Goal: Transaction & Acquisition: Purchase product/service

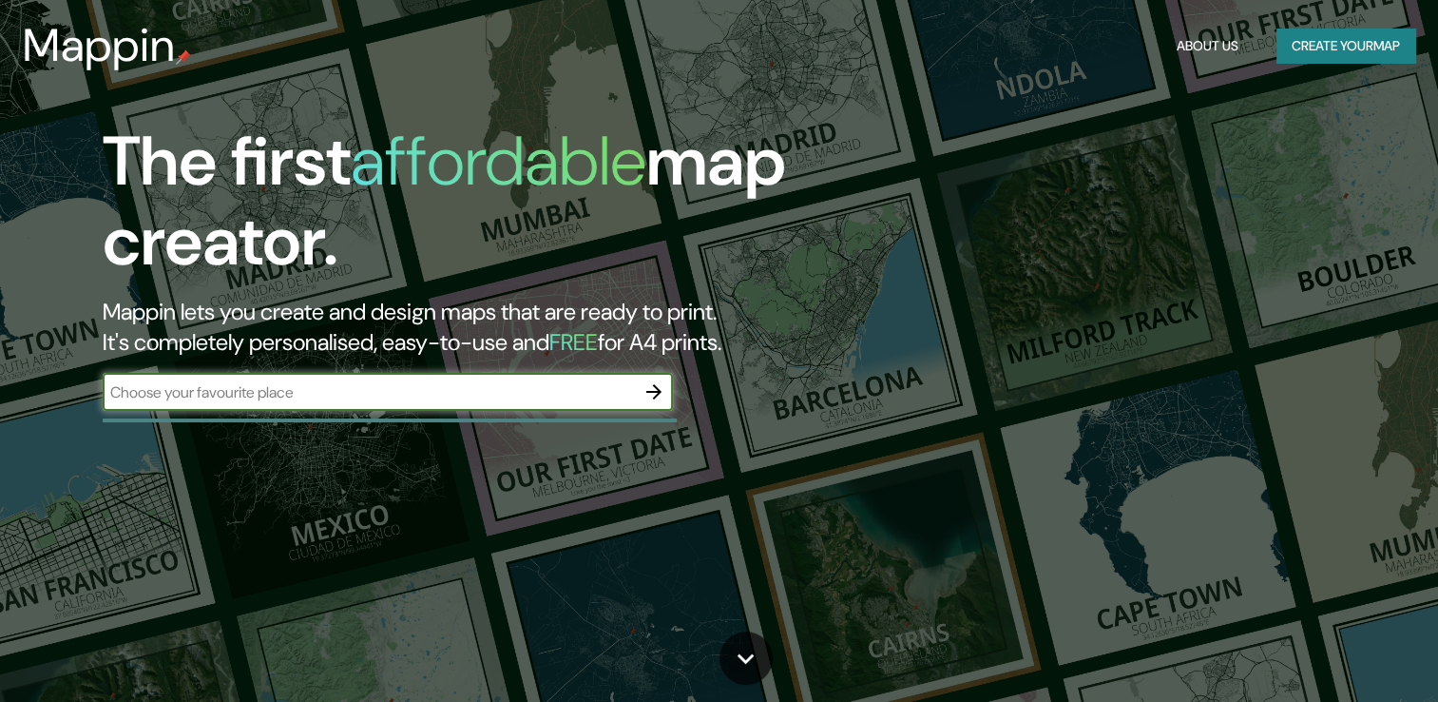
click at [593, 391] on input "text" at bounding box center [369, 392] width 532 height 22
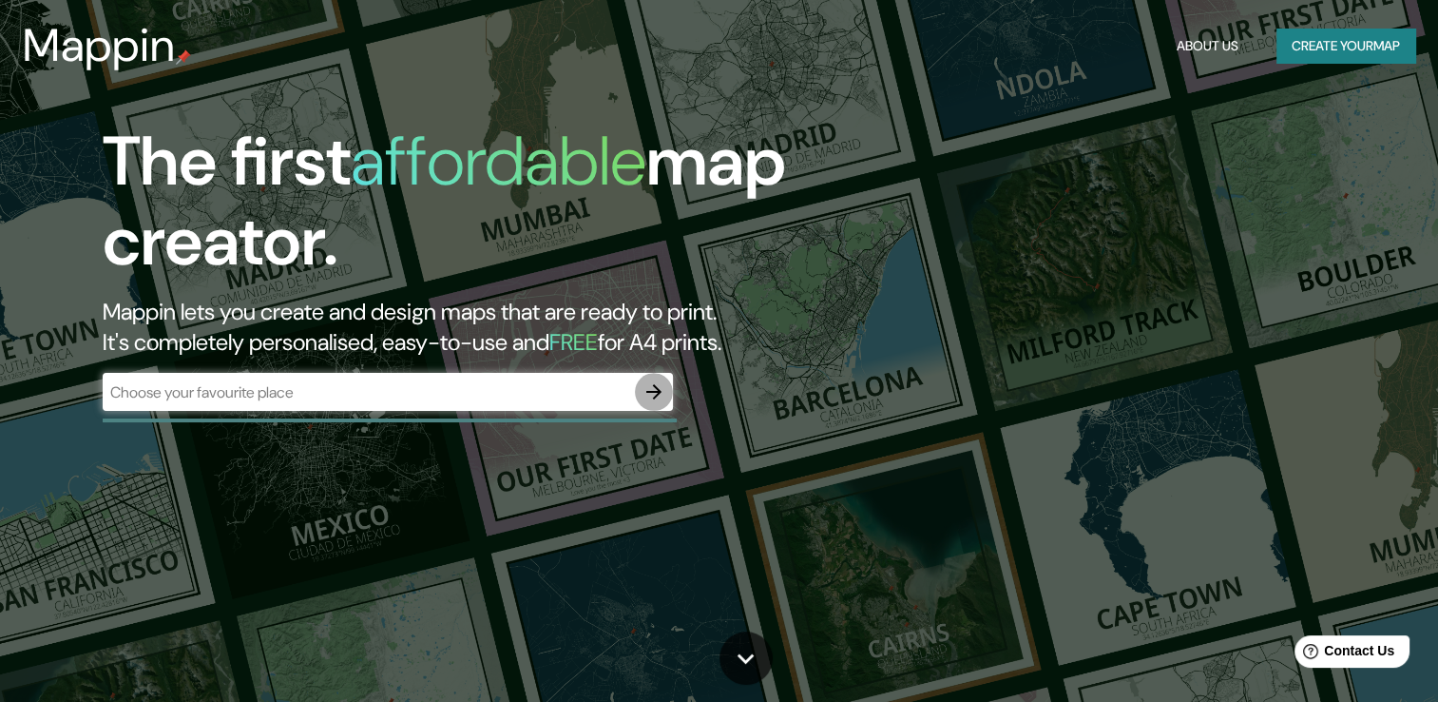
click at [644, 382] on icon "button" at bounding box center [654, 391] width 23 height 23
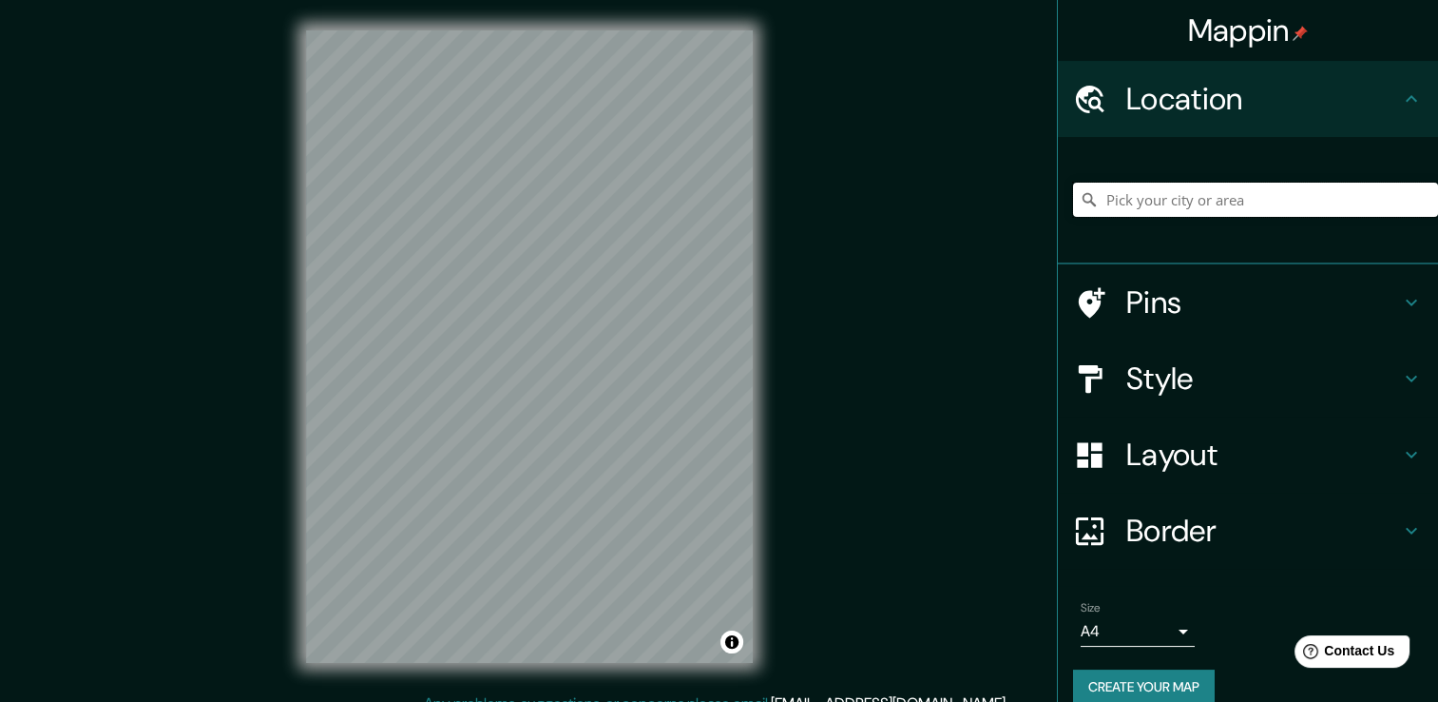
click at [1102, 192] on input "Pick your city or area" at bounding box center [1255, 200] width 365 height 34
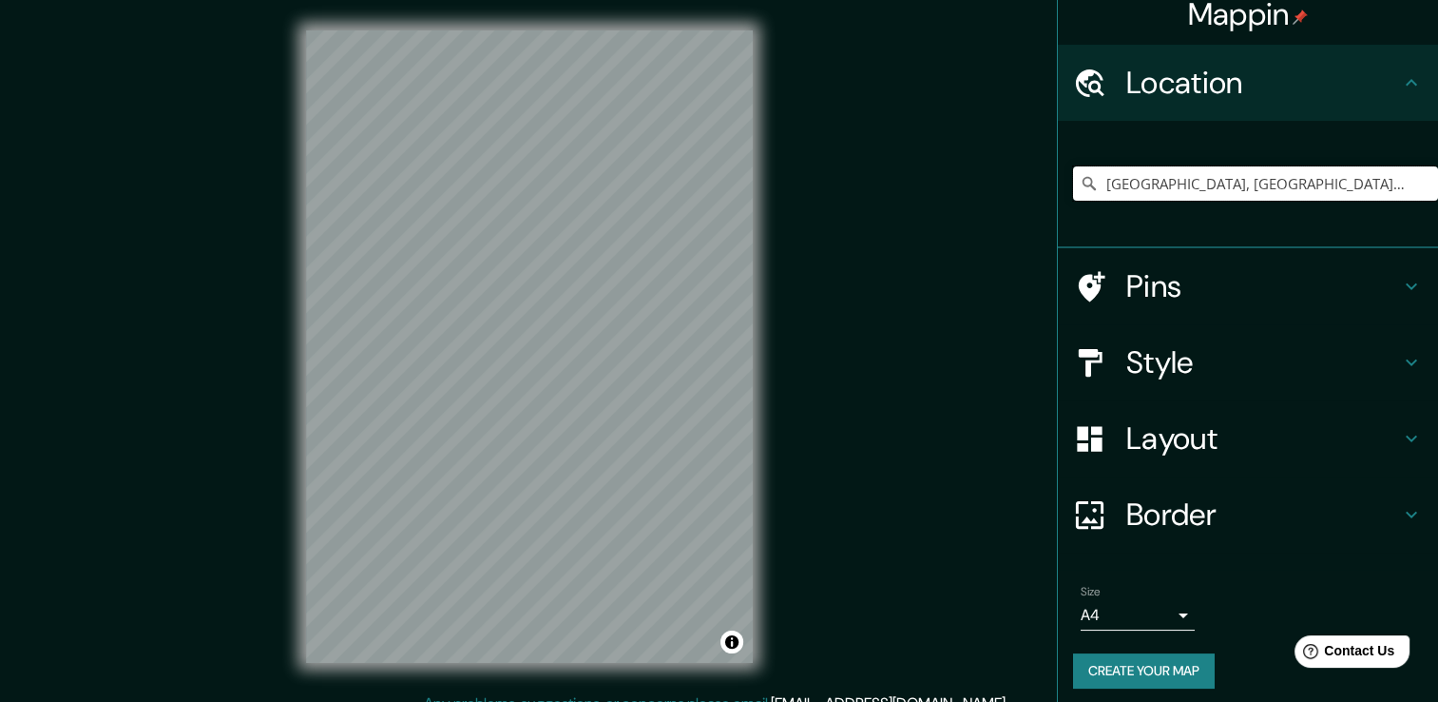
scroll to position [24, 0]
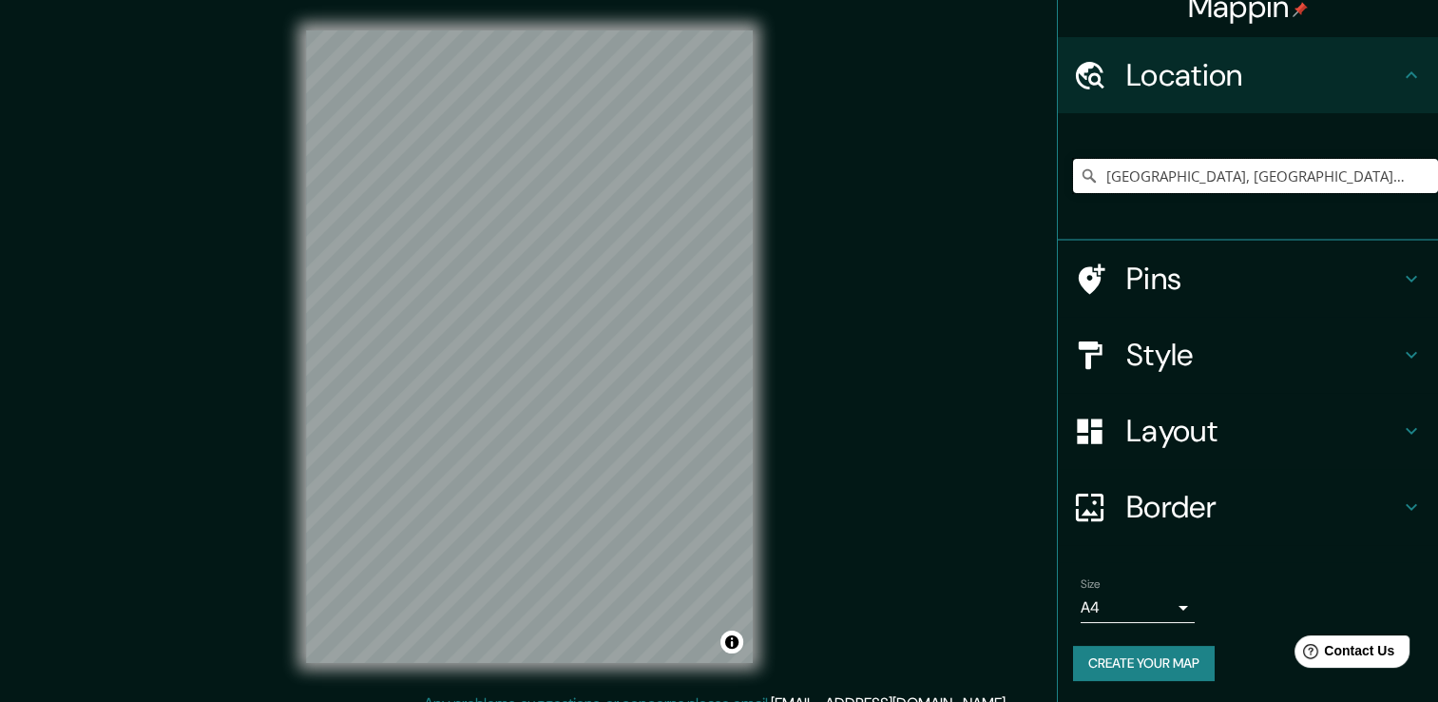
type input "[GEOGRAPHIC_DATA], [GEOGRAPHIC_DATA], [GEOGRAPHIC_DATA]"
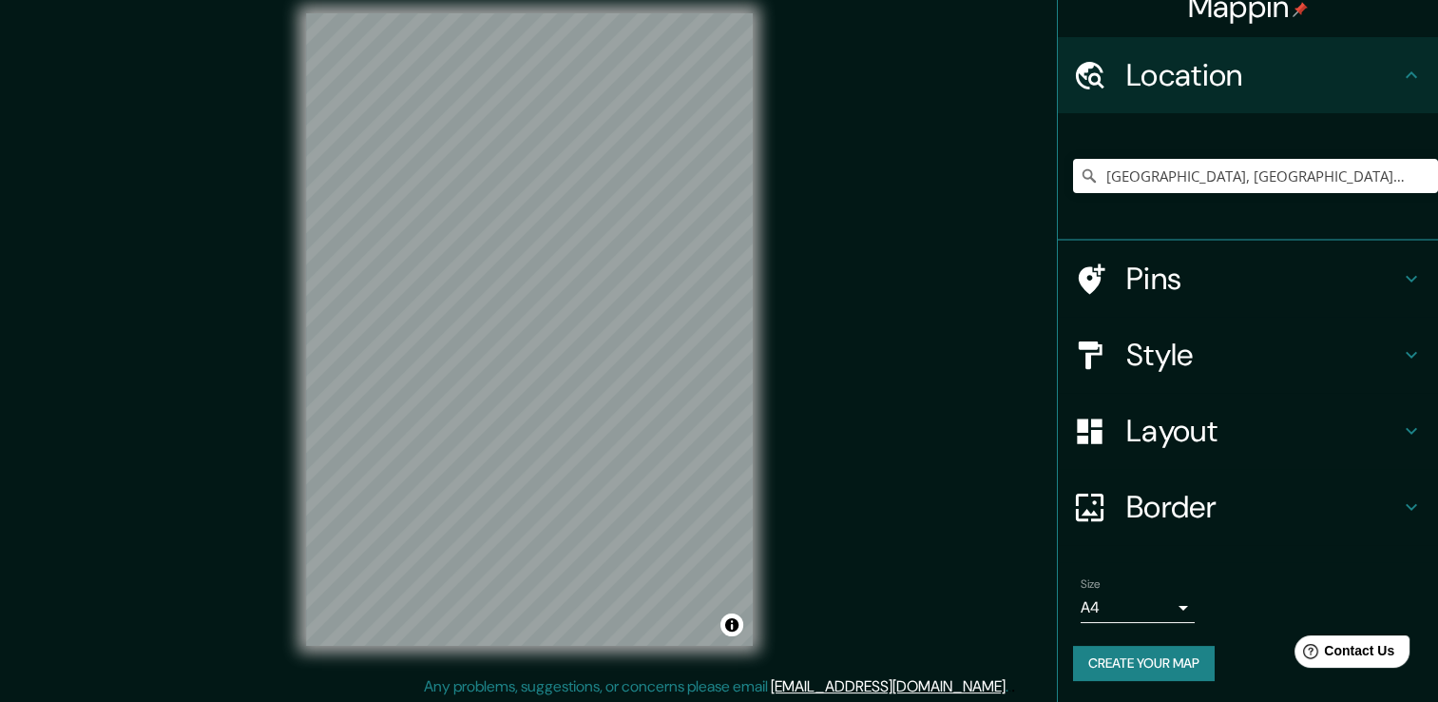
scroll to position [21, 0]
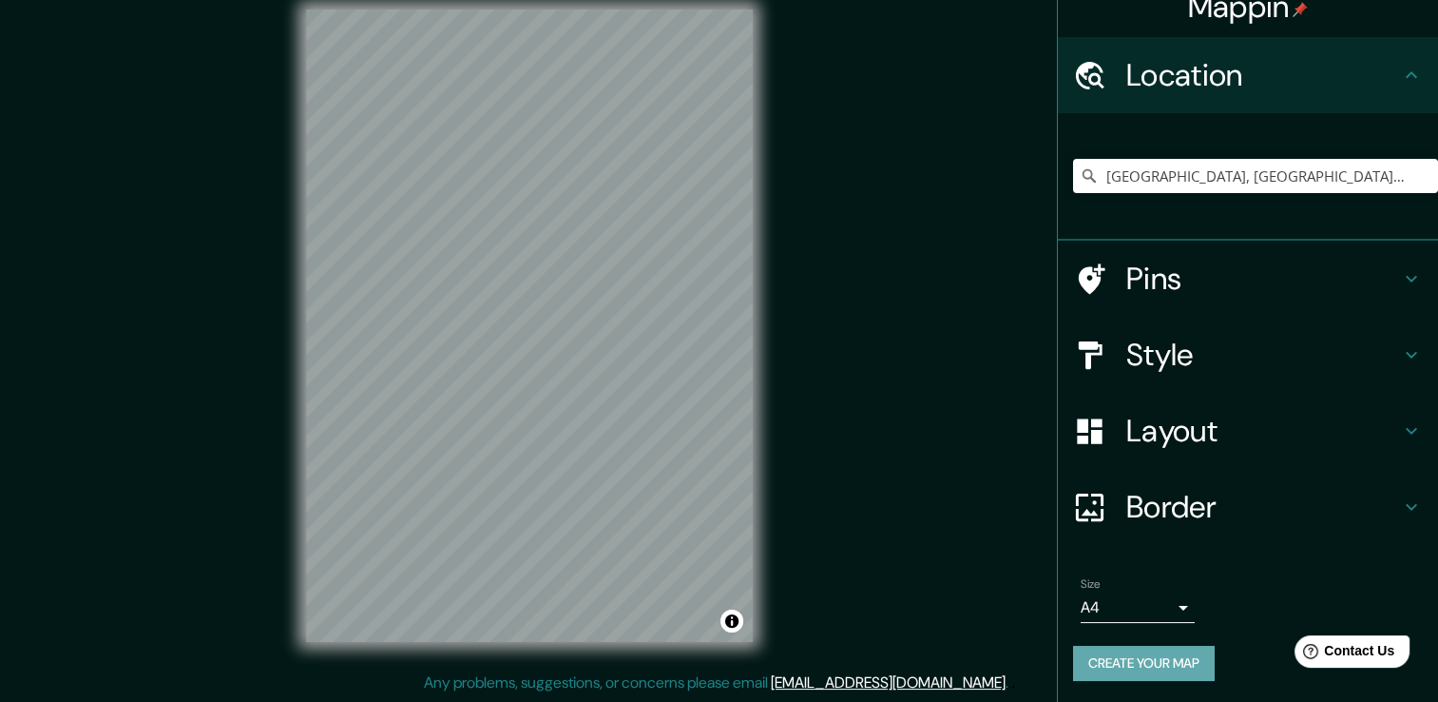
click at [1145, 649] on button "Create your map" at bounding box center [1144, 662] width 142 height 35
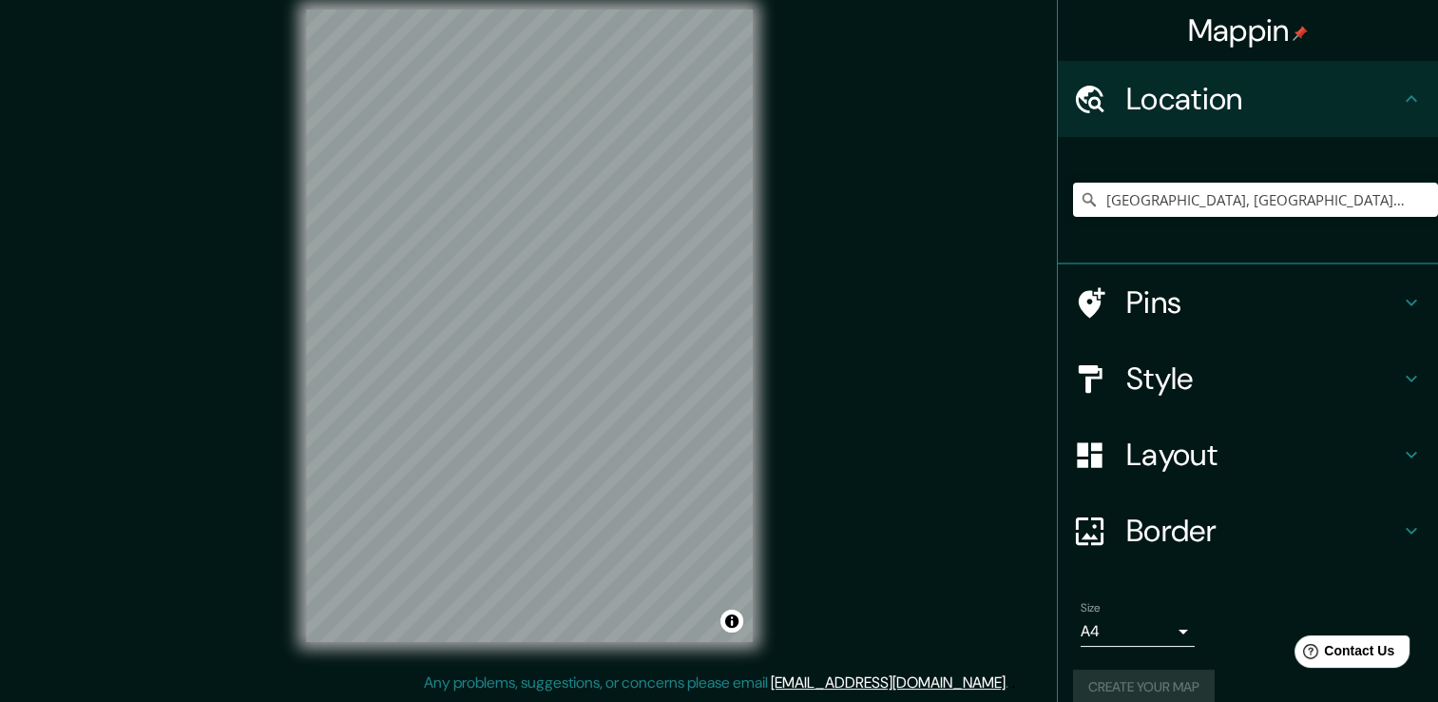
scroll to position [24, 0]
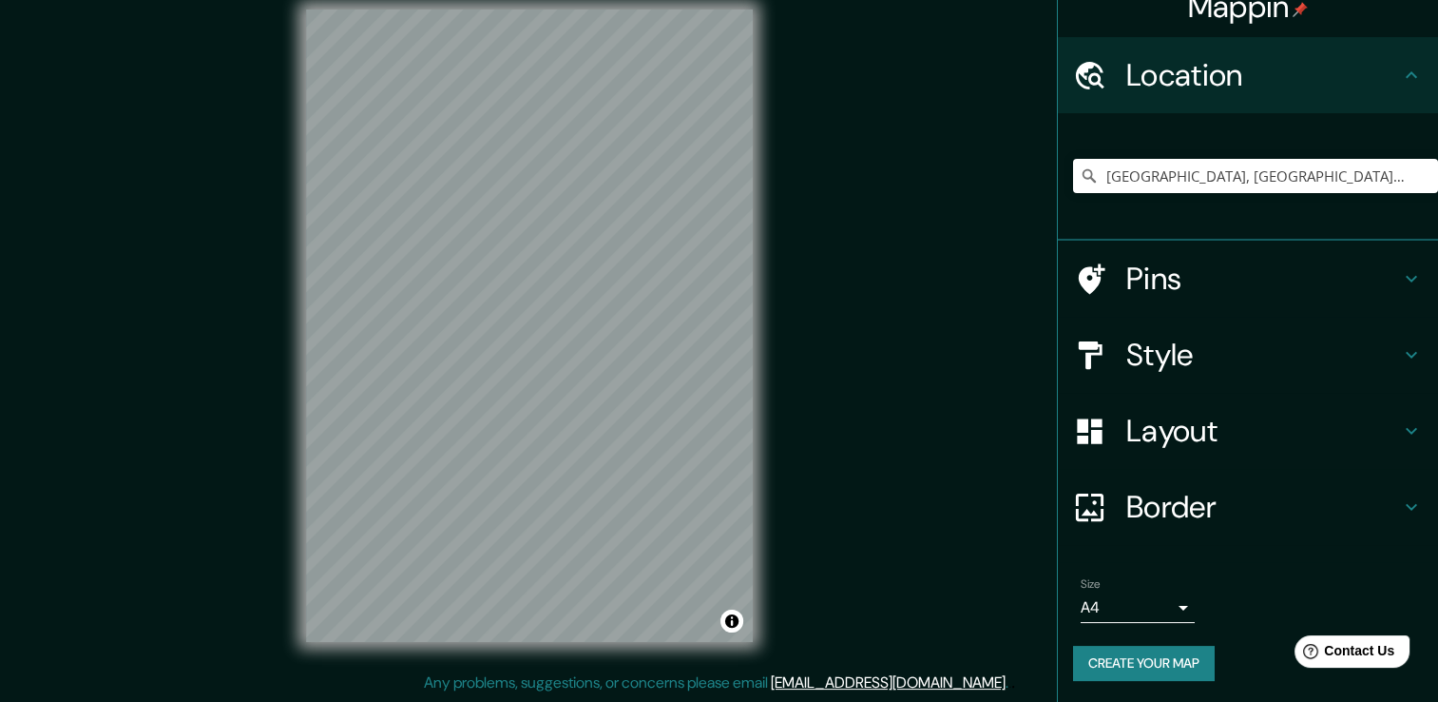
click at [1126, 663] on button "Create your map" at bounding box center [1144, 662] width 142 height 35
click at [1130, 660] on button "Create your map" at bounding box center [1144, 662] width 142 height 35
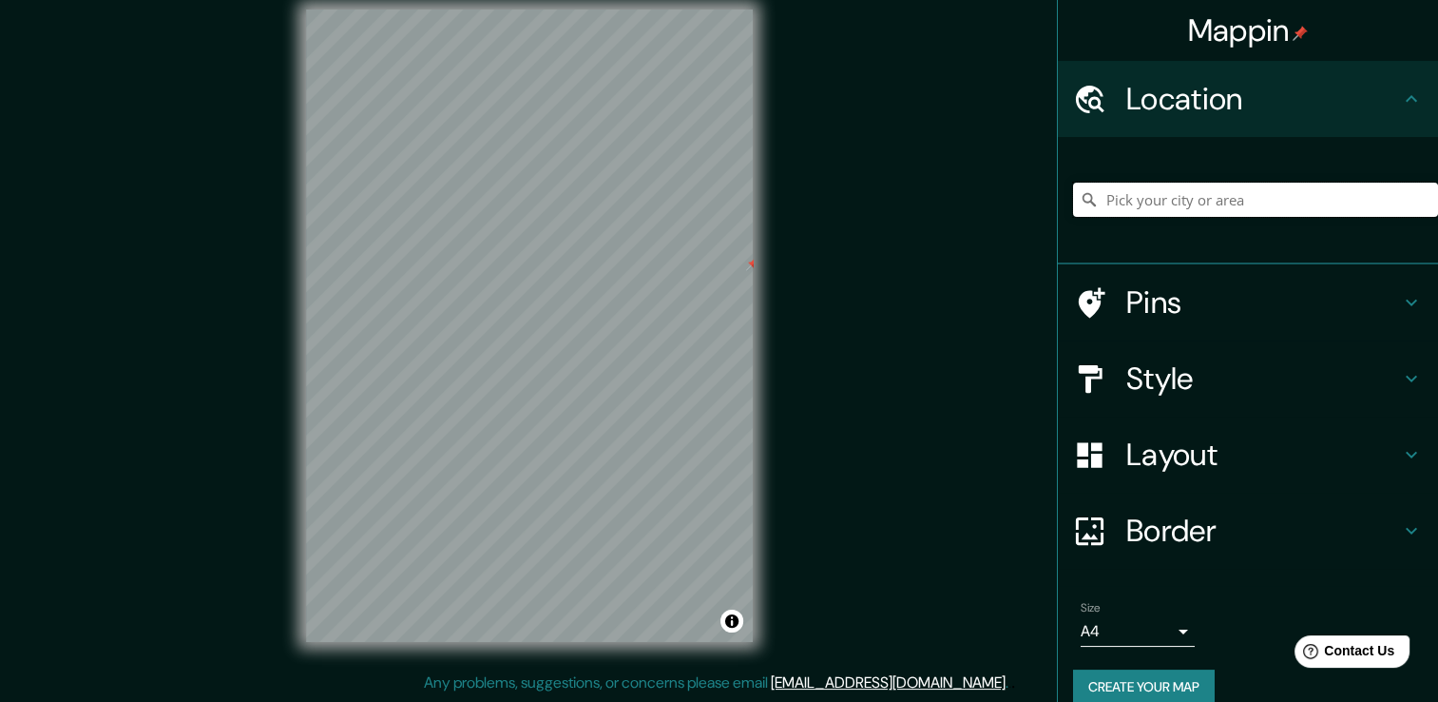
click at [1095, 212] on input "Pick your city or area" at bounding box center [1255, 200] width 365 height 34
type input "[GEOGRAPHIC_DATA], [GEOGRAPHIC_DATA], [GEOGRAPHIC_DATA]"
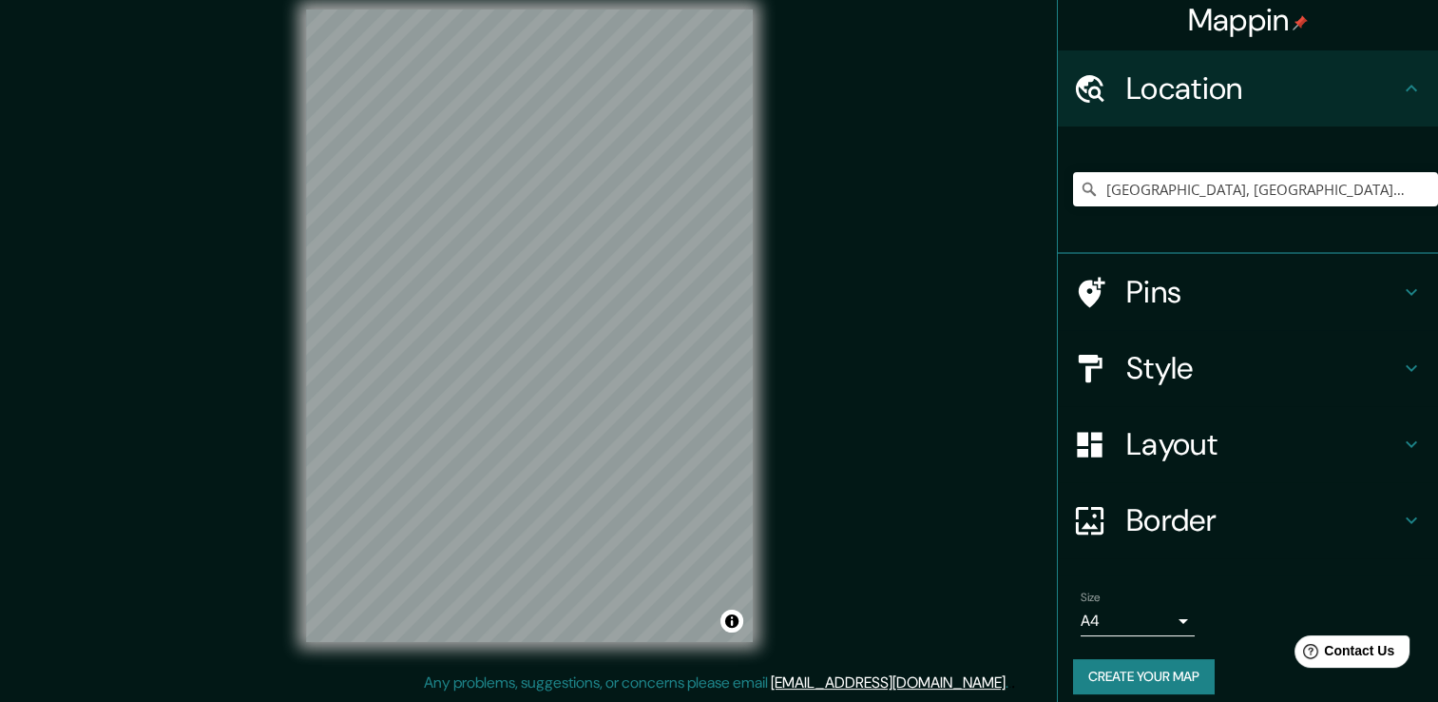
scroll to position [24, 0]
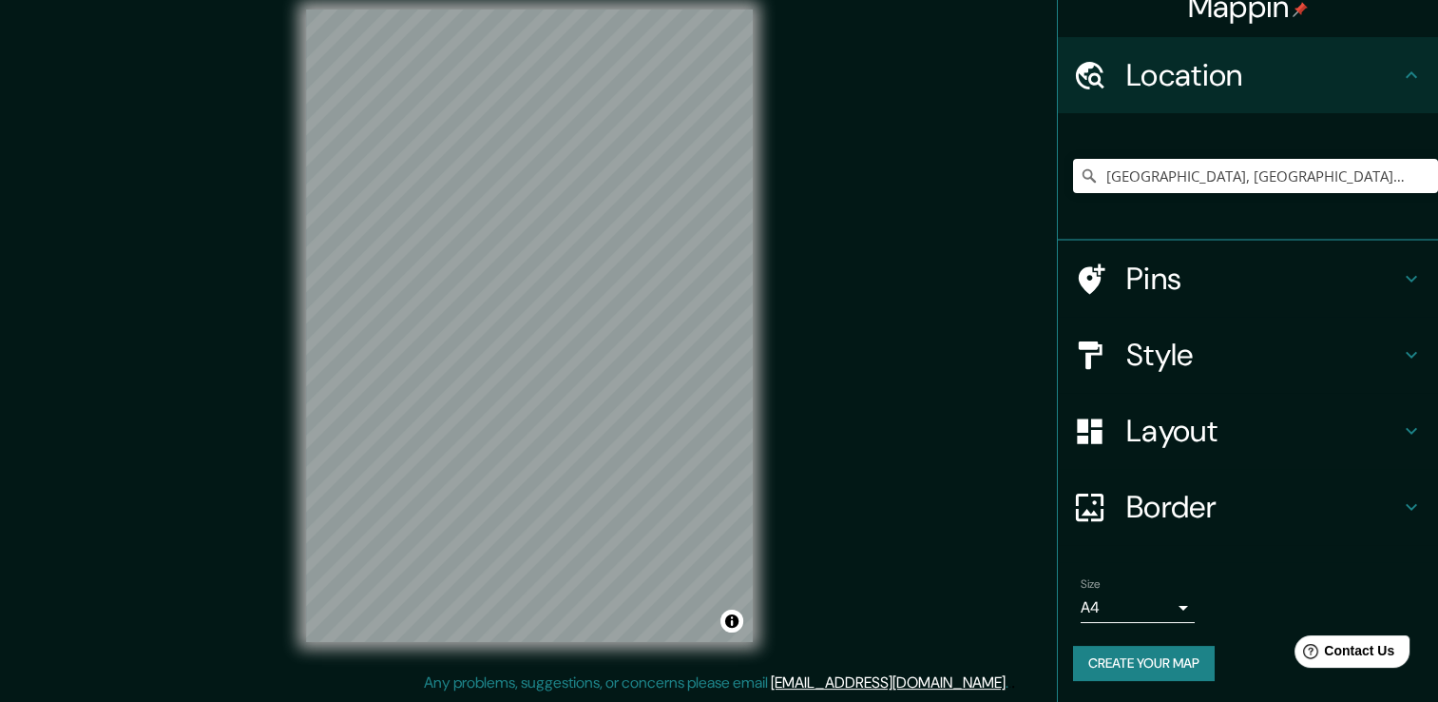
click at [1119, 648] on button "Create your map" at bounding box center [1144, 662] width 142 height 35
click at [1134, 649] on div "Create your map" at bounding box center [1248, 662] width 350 height 35
click at [1134, 650] on div "Create your map" at bounding box center [1248, 662] width 350 height 35
click at [1145, 622] on div "Size A4 single" at bounding box center [1248, 599] width 350 height 61
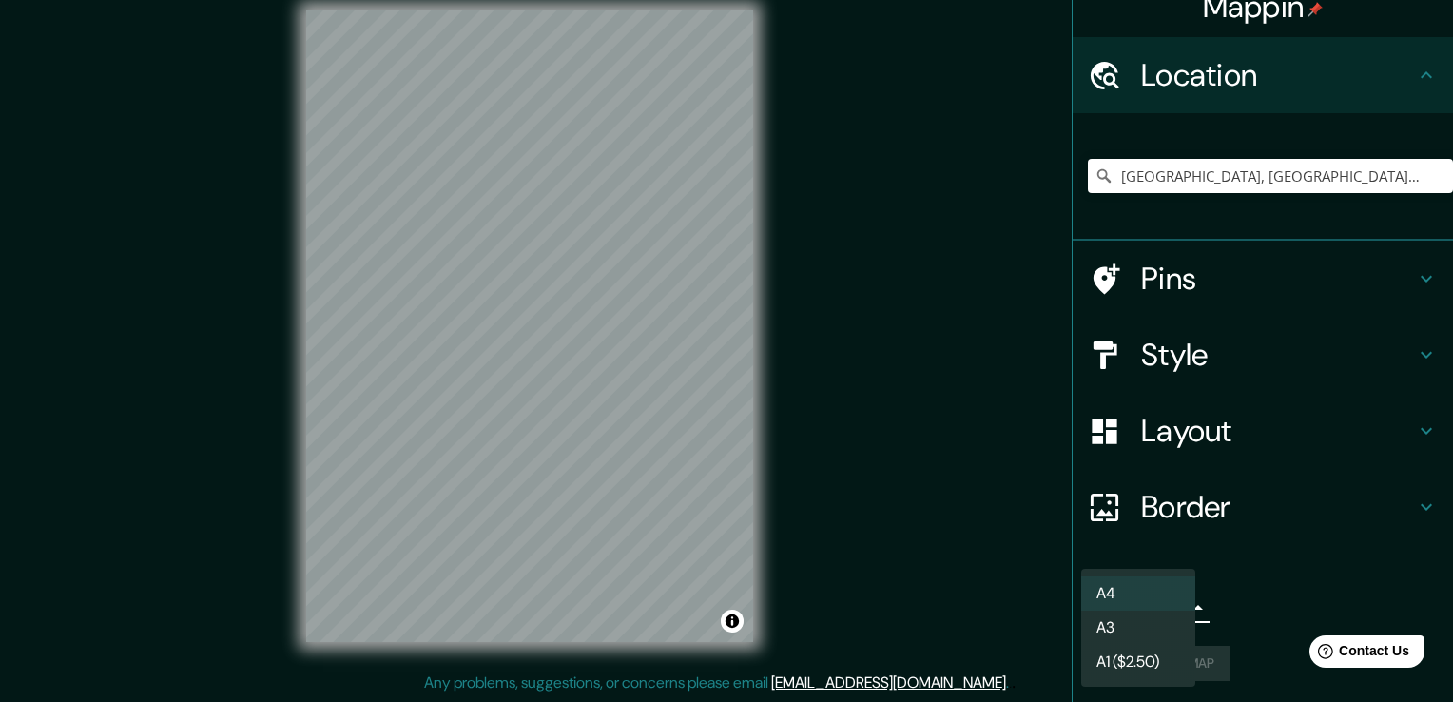
click at [1150, 612] on body "Mappin Location [GEOGRAPHIC_DATA], [GEOGRAPHIC_DATA], [GEOGRAPHIC_DATA] [GEOGRA…" at bounding box center [726, 330] width 1453 height 702
click at [1269, 588] on div at bounding box center [726, 351] width 1453 height 702
